Goal: Task Accomplishment & Management: Use online tool/utility

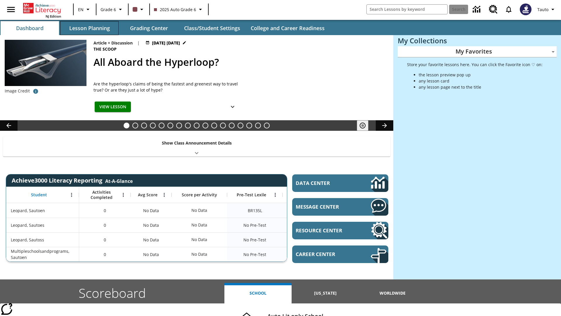
click at [89, 28] on button "Lesson Planning" at bounding box center [89, 28] width 58 height 14
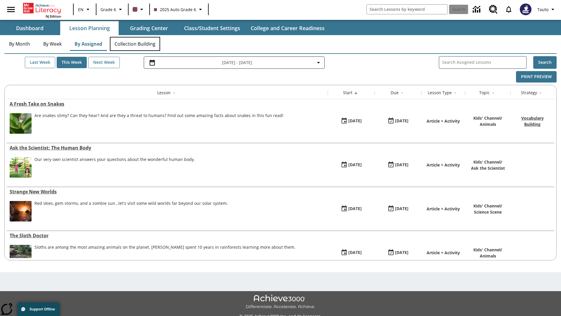
click at [135, 44] on button "Collection Building" at bounding box center [135, 44] width 50 height 14
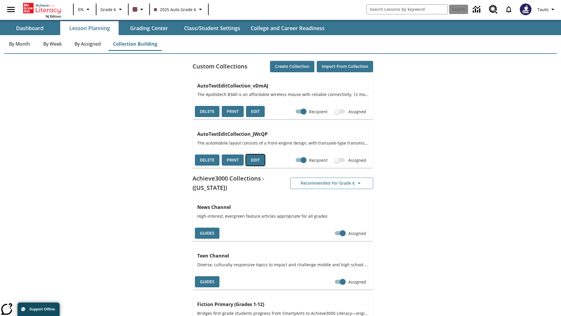
click at [256, 160] on button "Edit" at bounding box center [255, 159] width 19 height 11
